Goal: Information Seeking & Learning: Find specific fact

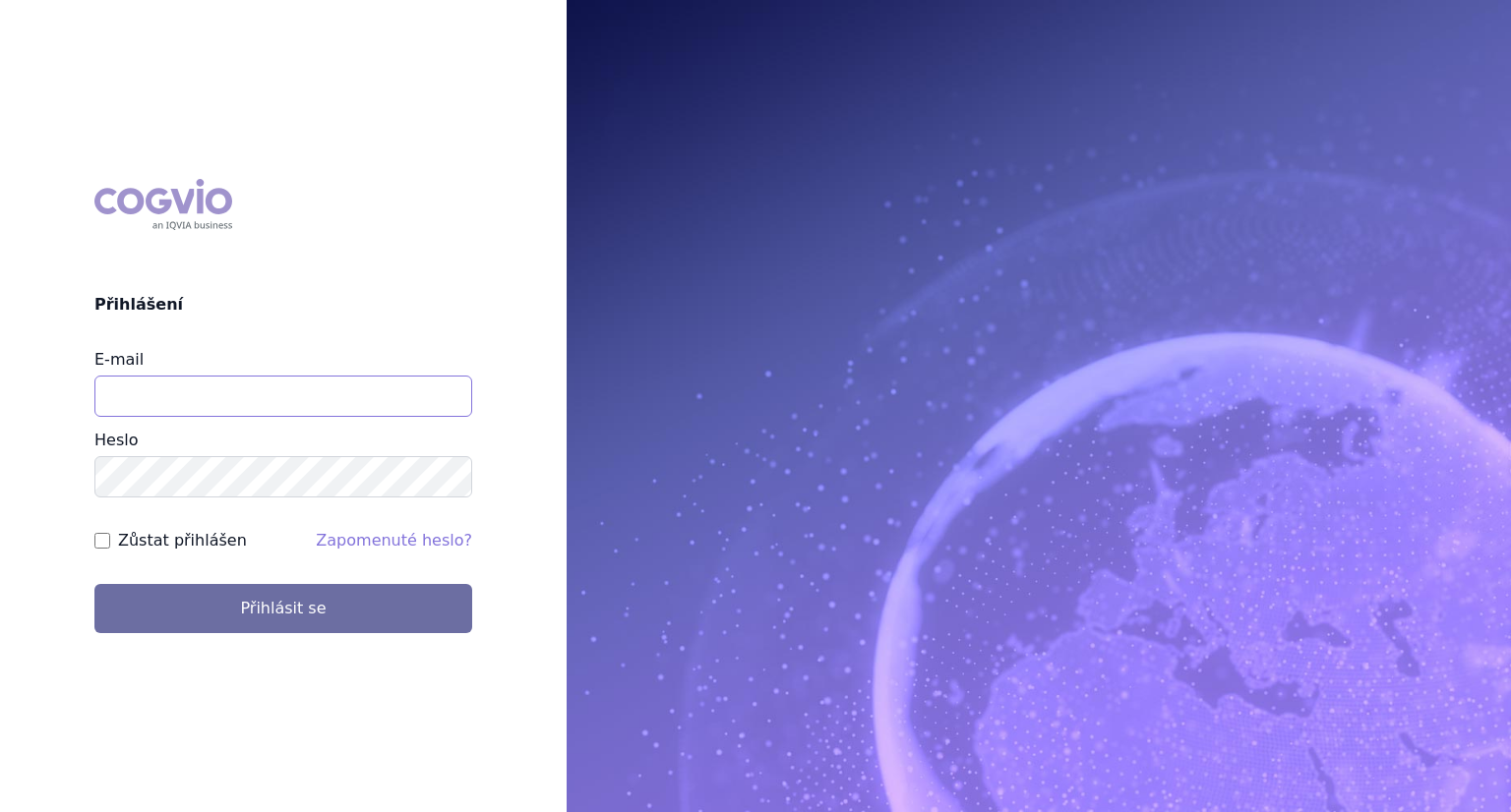
click at [338, 384] on input "E-mail" at bounding box center [283, 397] width 378 height 41
type input "lenka.kratochvilova@msd.com"
click at [94, 585] on button "Přihlásit se" at bounding box center [283, 609] width 378 height 49
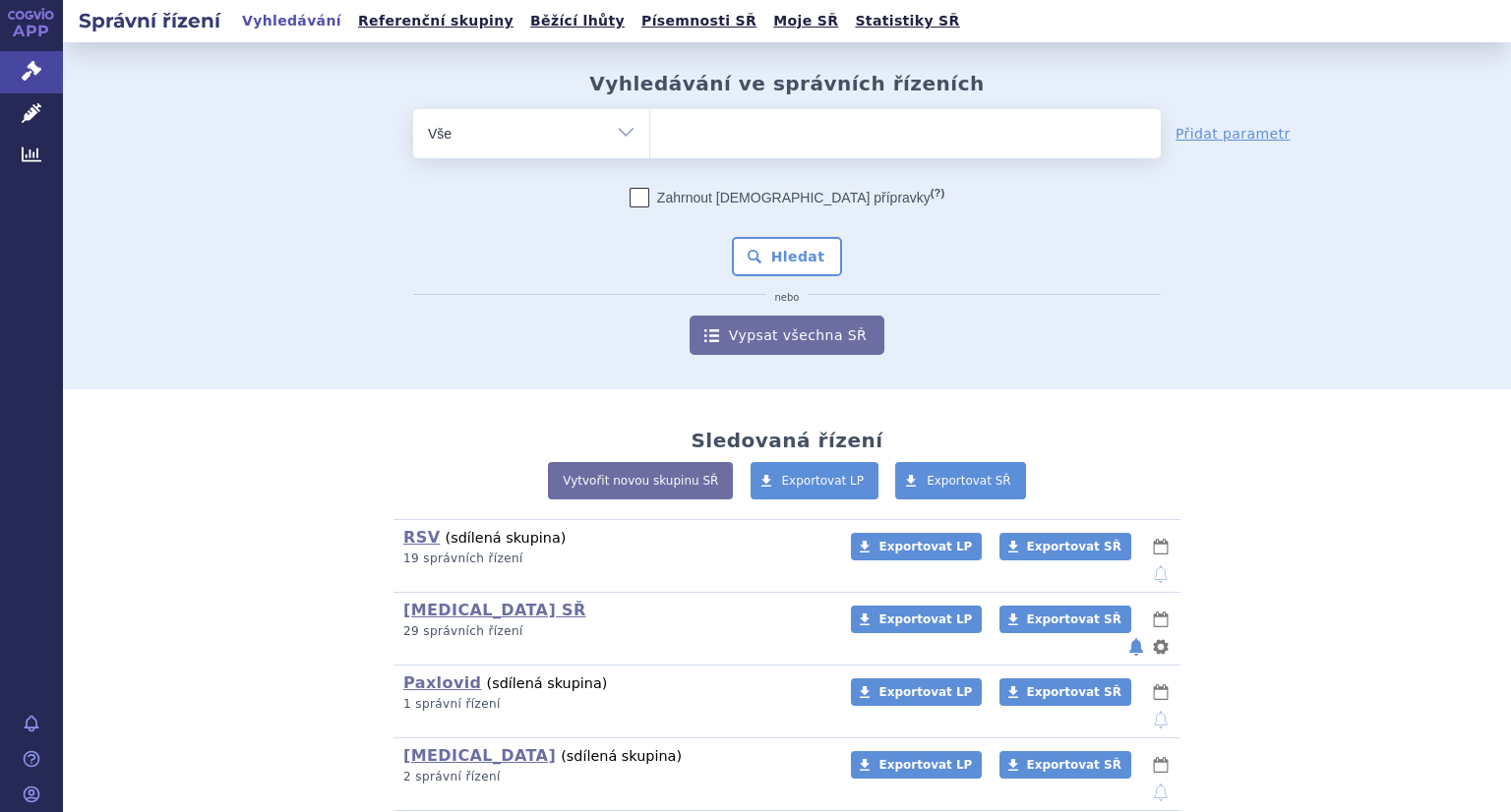
click at [699, 129] on ul at bounding box center [906, 130] width 511 height 41
click at [651, 129] on select at bounding box center [650, 133] width 1 height 49
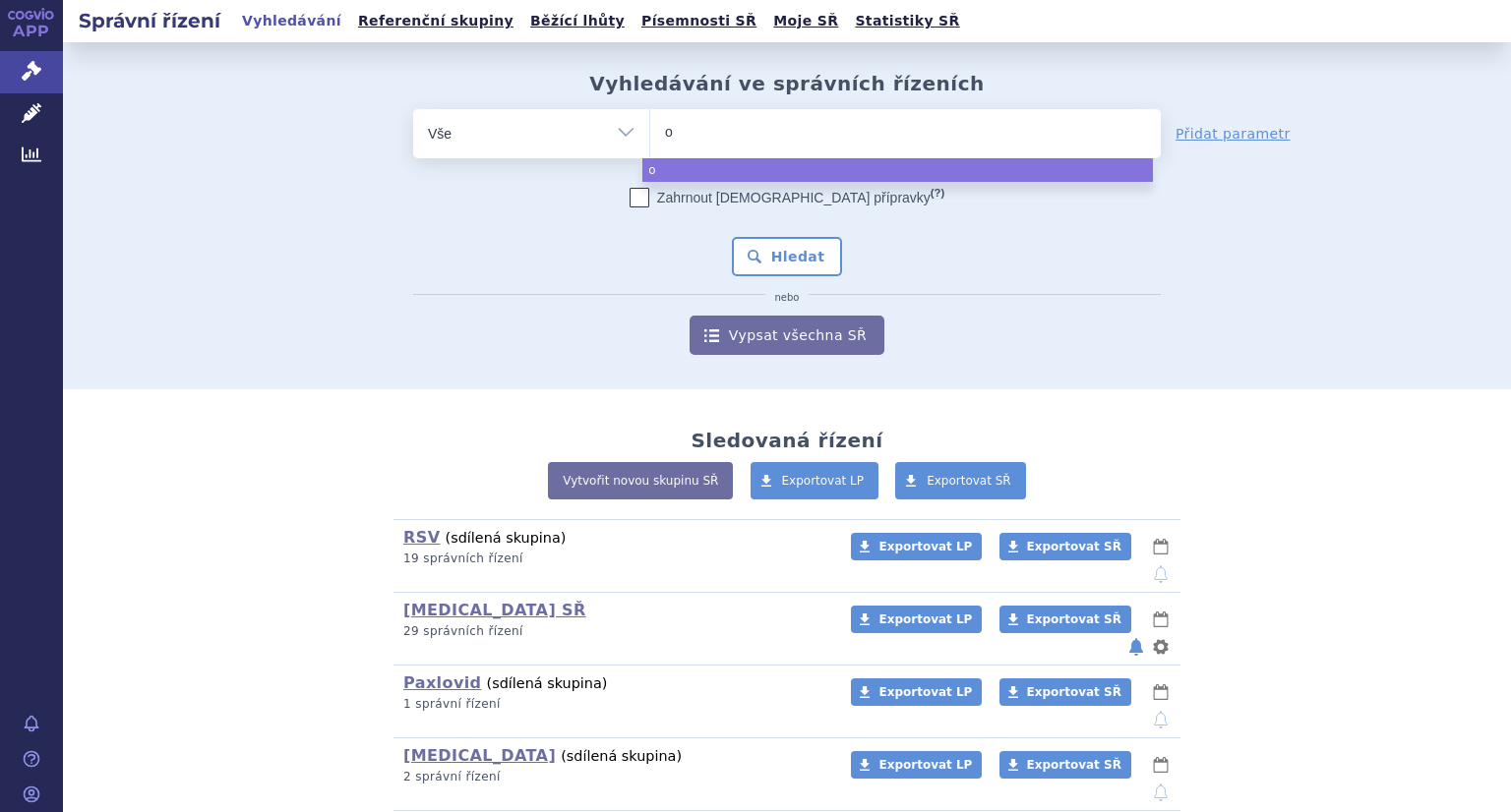
type input "op"
type input "opdi"
type input "[MEDICAL_DATA]"
select select "[MEDICAL_DATA]"
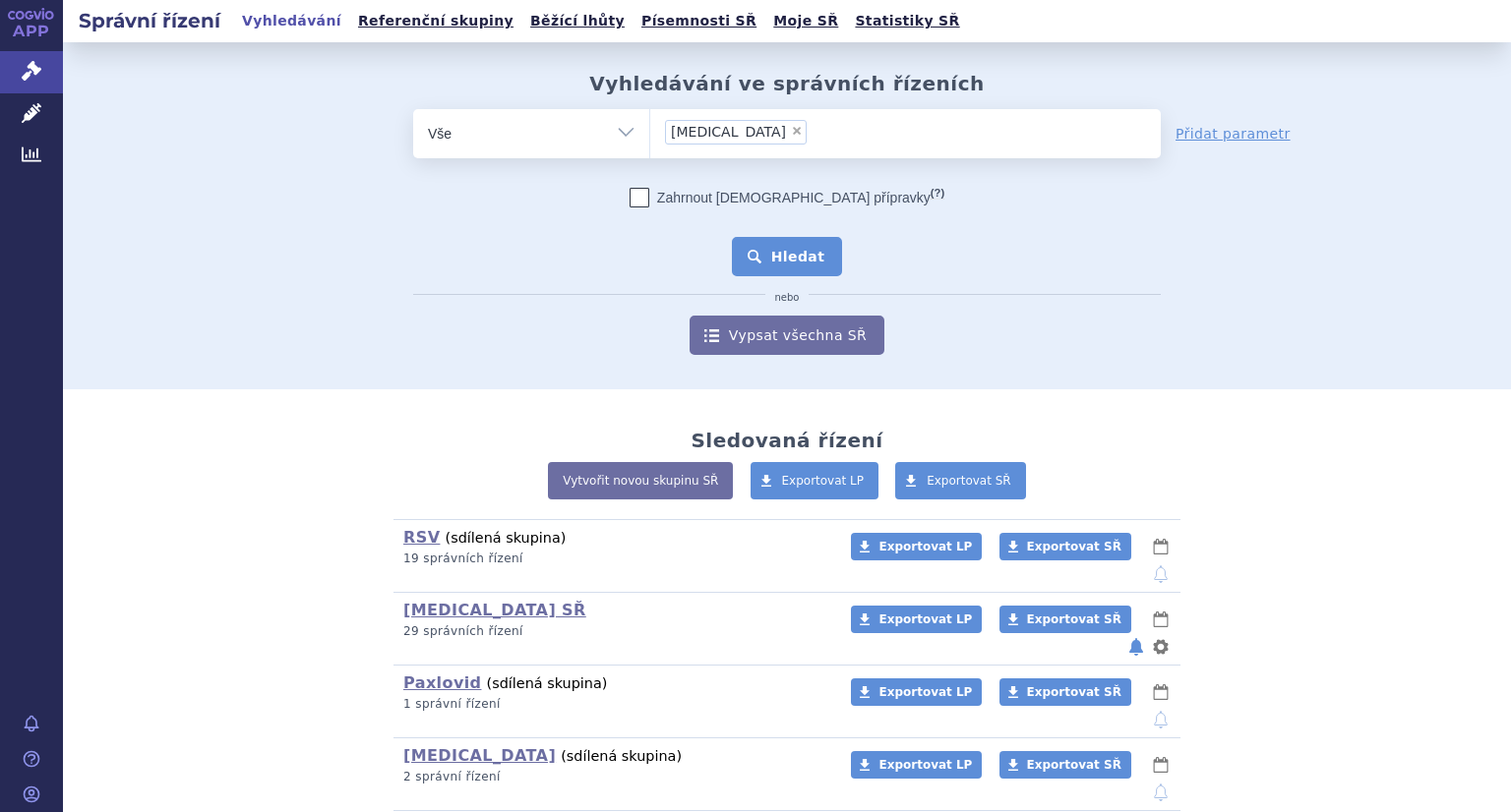
click at [794, 269] on button "Hledat" at bounding box center [787, 257] width 111 height 39
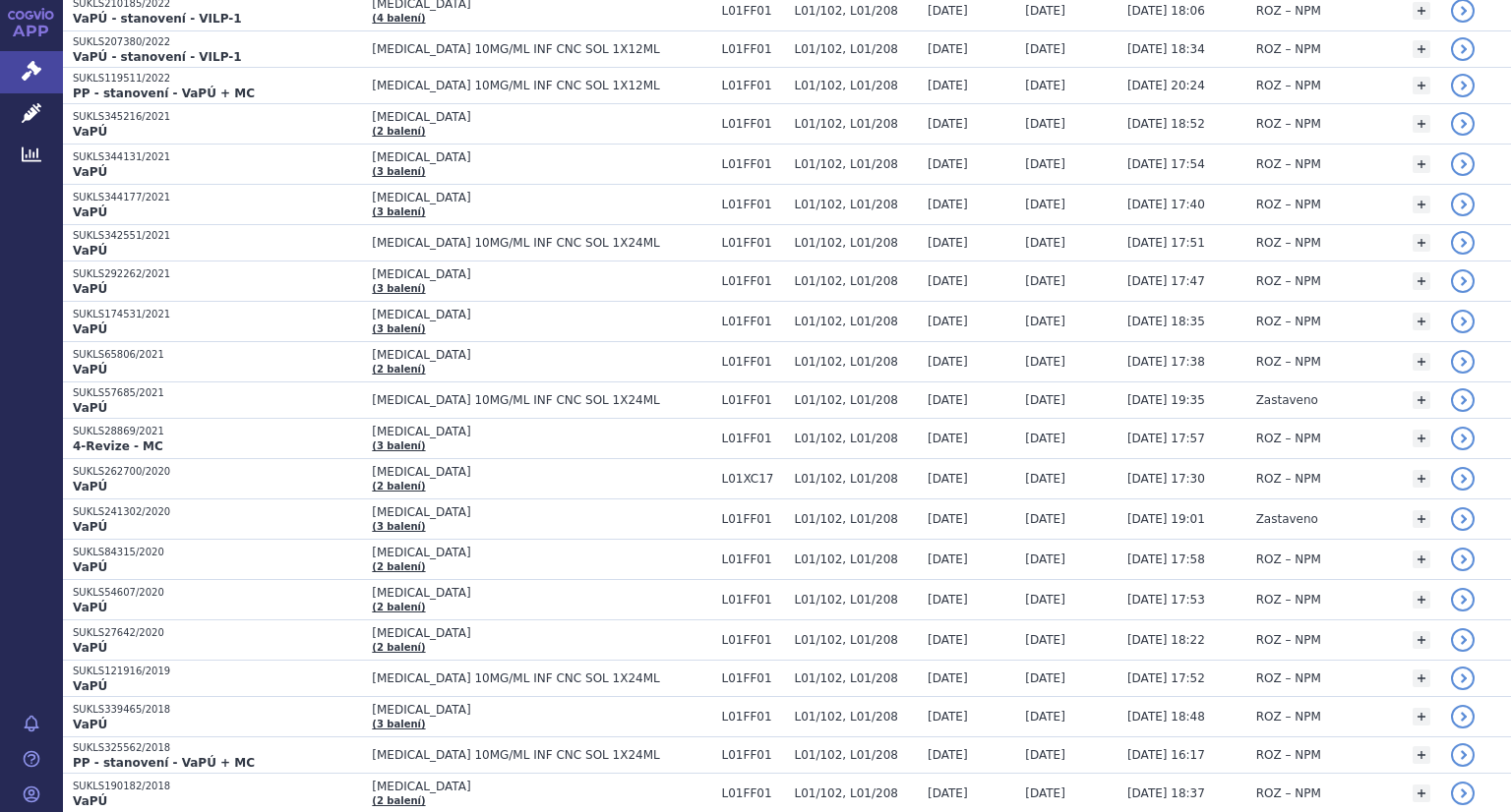
scroll to position [881, 0]
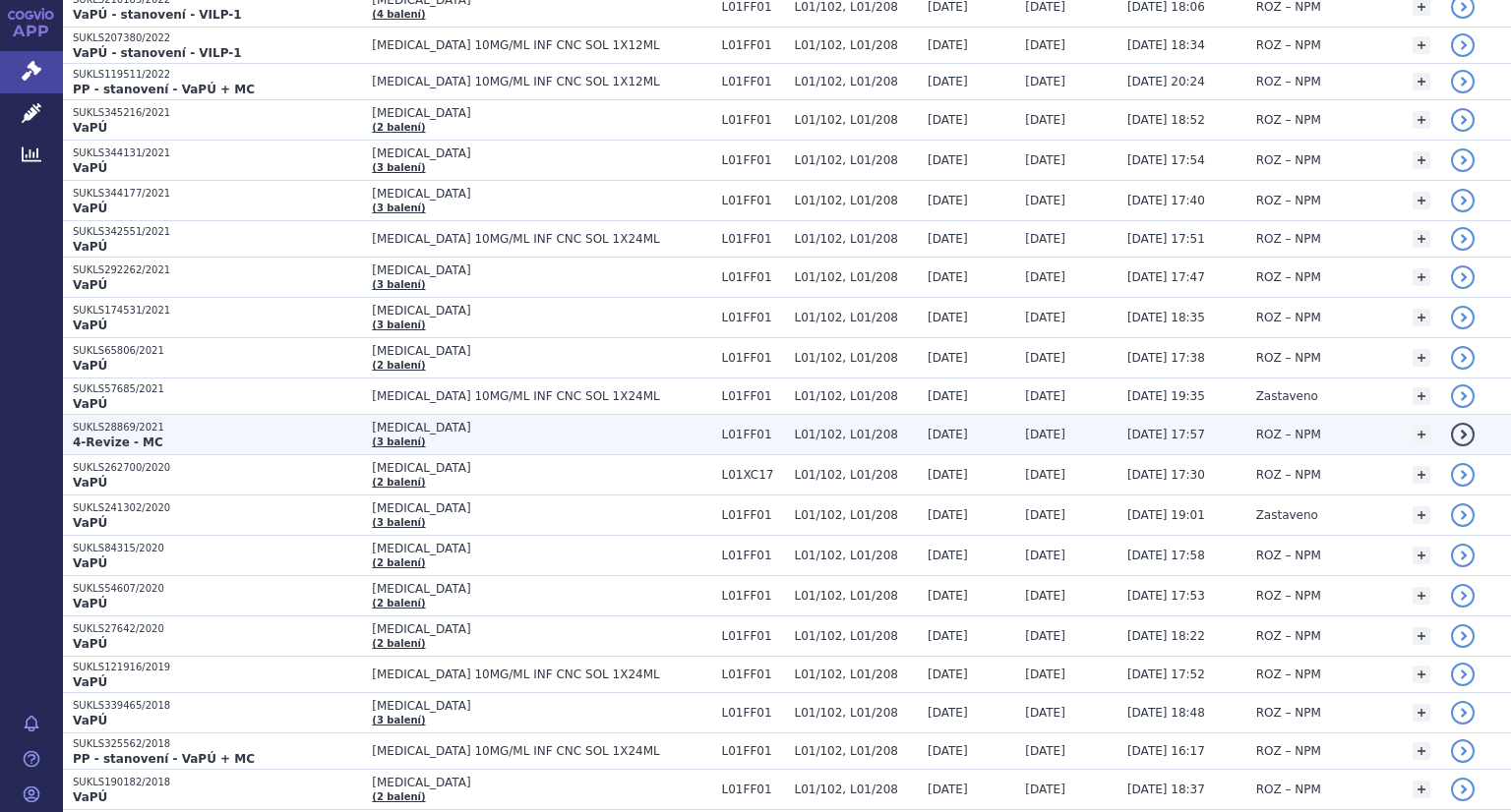
click at [163, 421] on p "SUKLS28869/2021" at bounding box center [218, 428] width 289 height 14
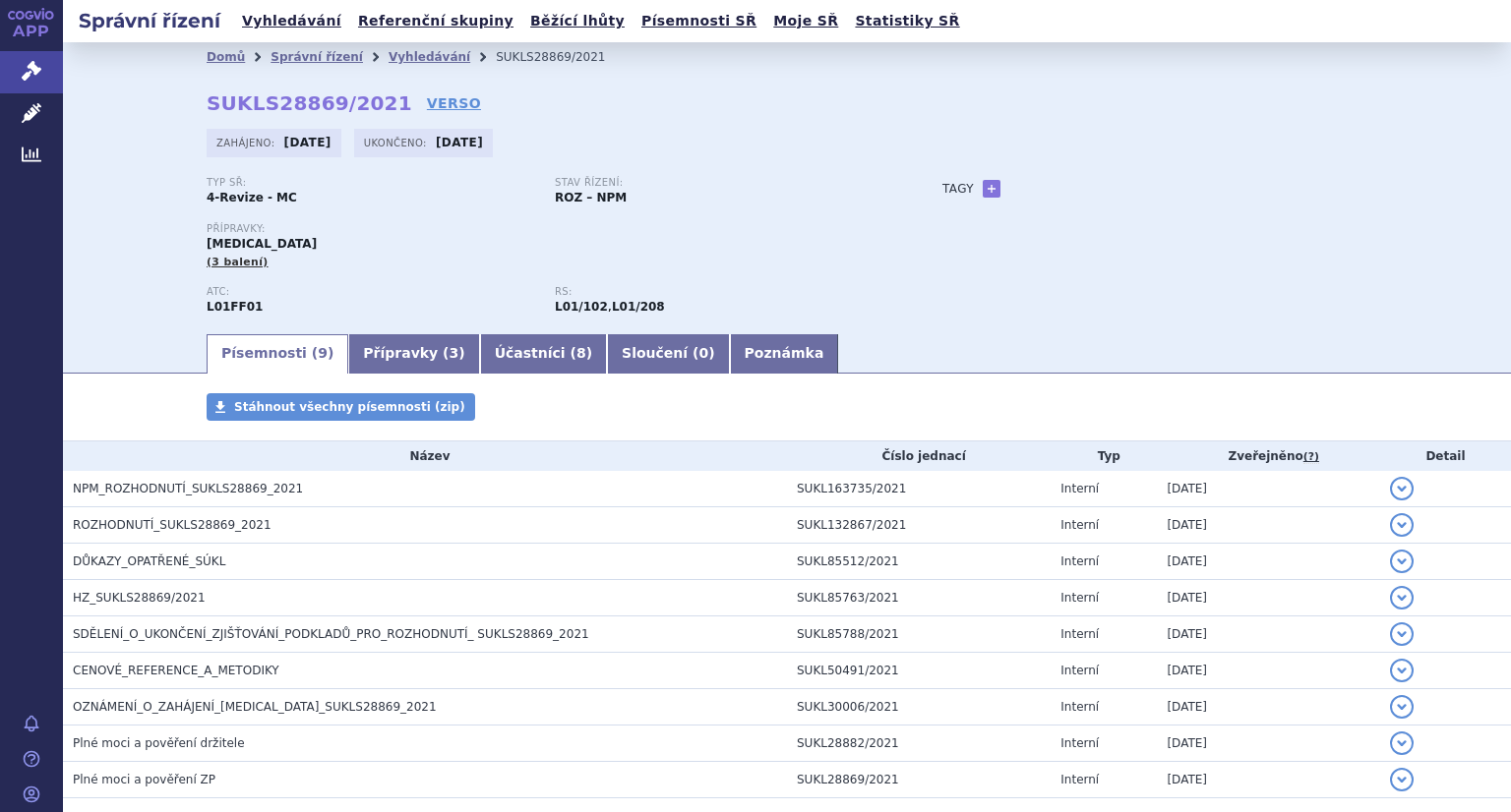
click at [368, 352] on link "Přípravky ( 3 )" at bounding box center [413, 354] width 131 height 39
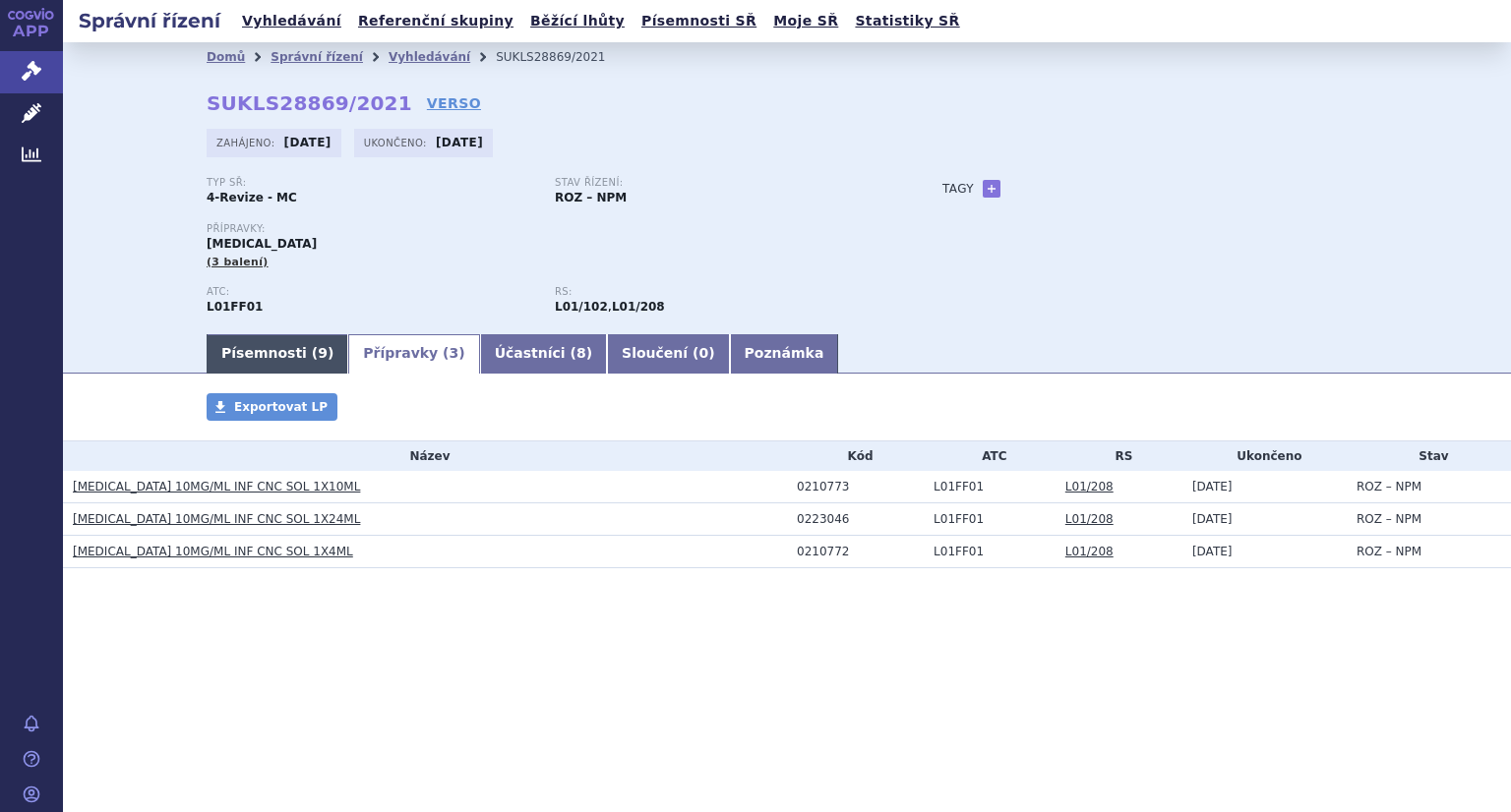
click at [242, 360] on link "Písemnosti ( 9 )" at bounding box center [278, 354] width 142 height 39
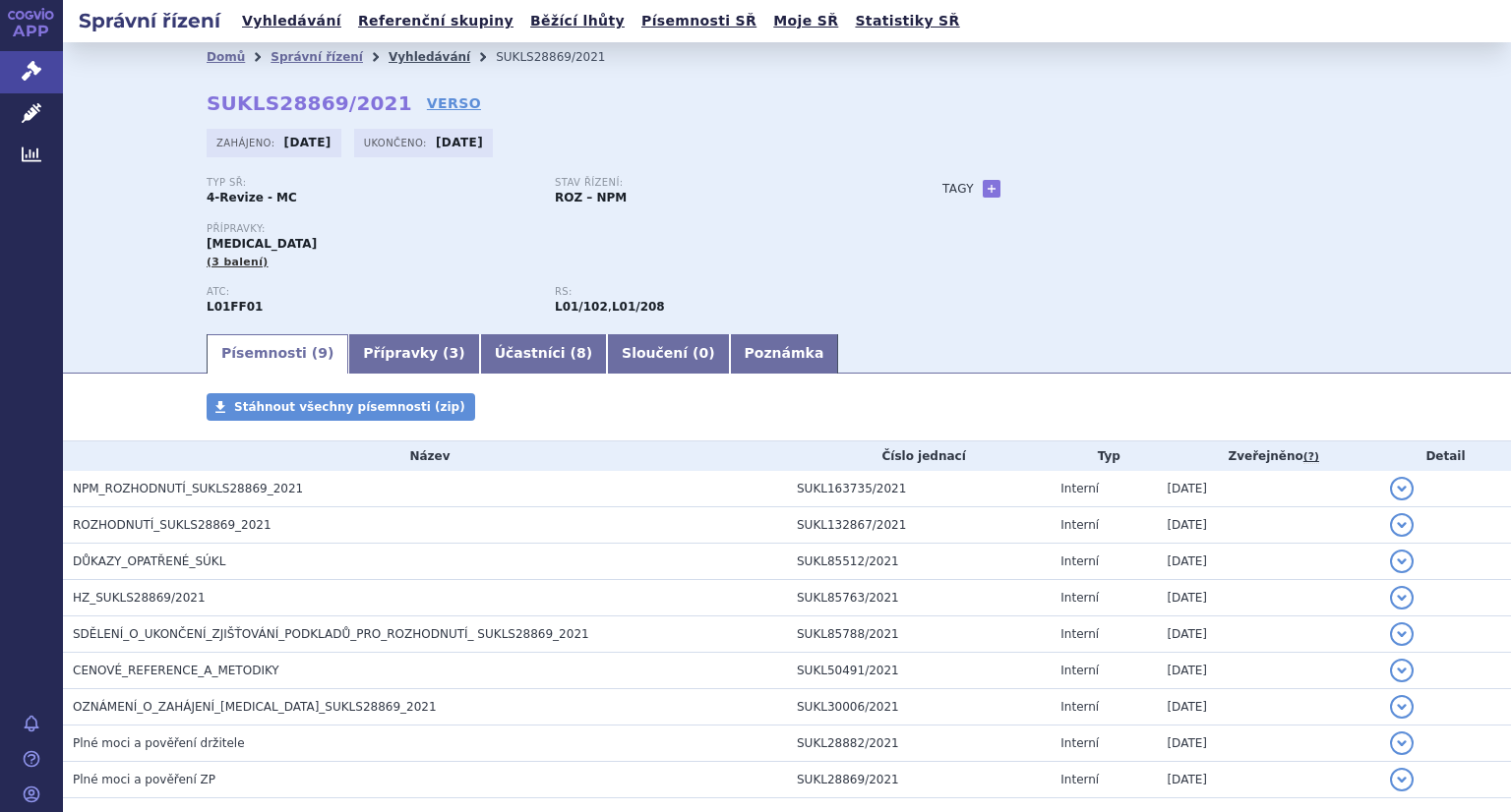
click at [398, 61] on link "Vyhledávání" at bounding box center [429, 57] width 82 height 14
